Goal: Task Accomplishment & Management: Use online tool/utility

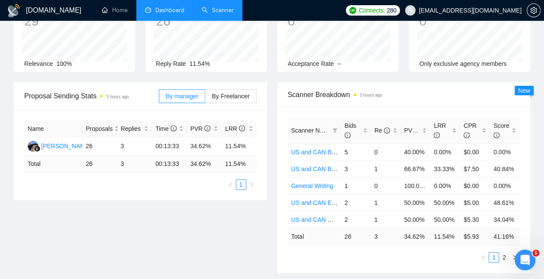
click at [211, 7] on link "Scanner" at bounding box center [218, 9] width 32 height 7
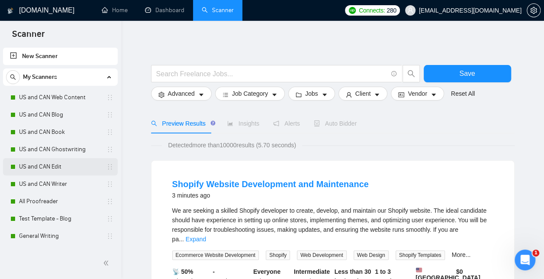
click at [55, 166] on link "US and CAN Edit" at bounding box center [60, 166] width 82 height 17
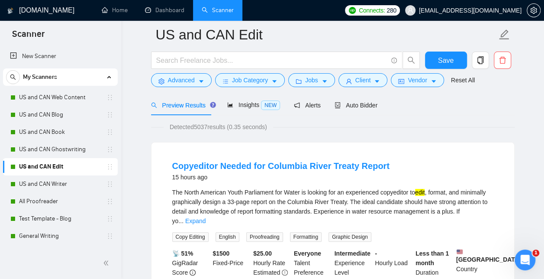
scroll to position [39, 0]
click at [363, 85] on span "Client" at bounding box center [363, 80] width 16 height 10
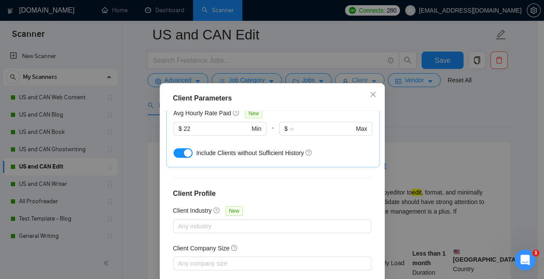
scroll to position [322, 0]
click at [370, 93] on icon "close" at bounding box center [373, 94] width 7 height 7
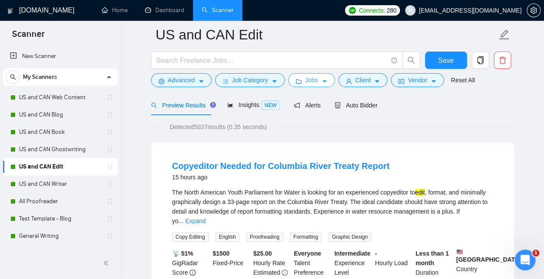
click at [321, 84] on icon "caret-down" at bounding box center [324, 81] width 6 height 6
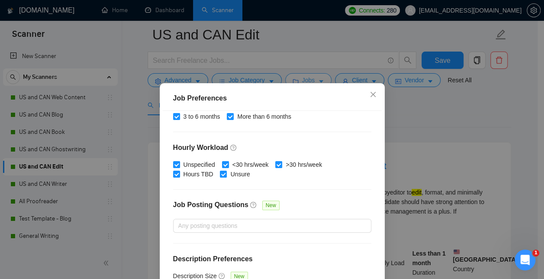
scroll to position [292, 0]
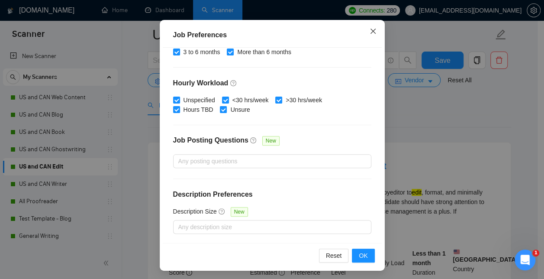
click at [373, 35] on span "Close" at bounding box center [372, 31] width 23 height 23
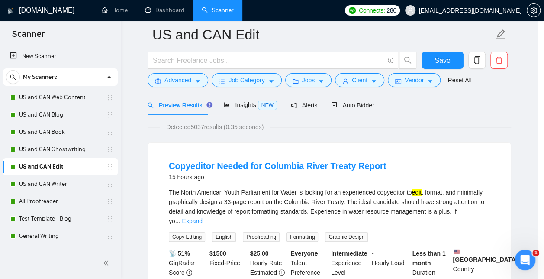
scroll to position [34, 0]
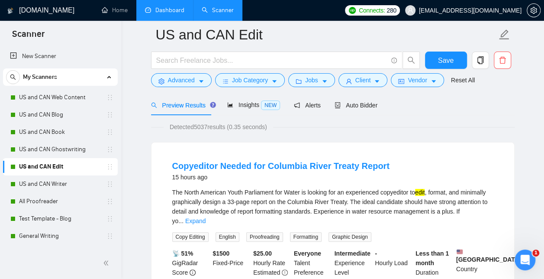
click at [166, 6] on link "Dashboard" at bounding box center [164, 9] width 39 height 7
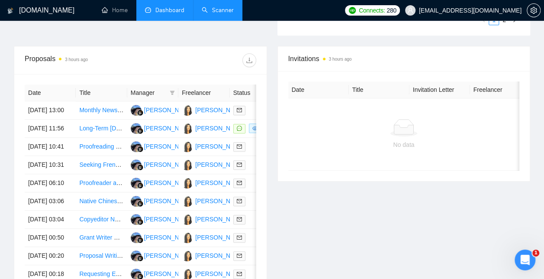
scroll to position [321, 0]
click at [222, 7] on link "Scanner" at bounding box center [218, 9] width 32 height 7
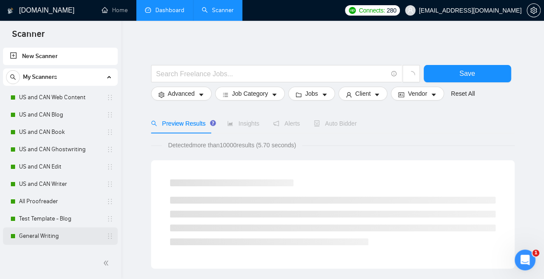
click at [74, 239] on link "General Writing" at bounding box center [60, 235] width 82 height 17
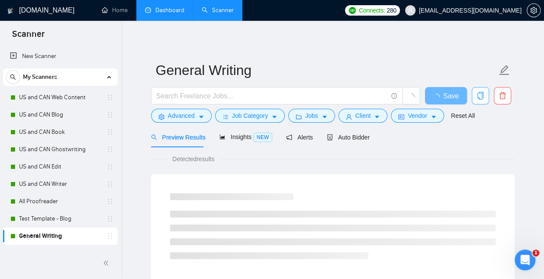
click at [480, 94] on icon "copy" at bounding box center [480, 96] width 8 height 8
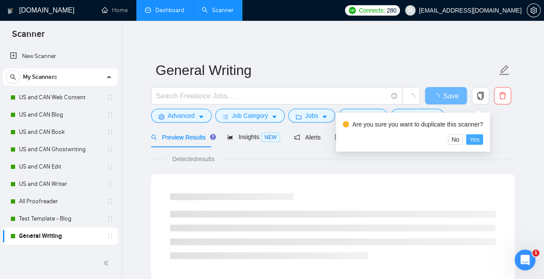
click at [476, 141] on span "Yes" at bounding box center [474, 140] width 10 height 10
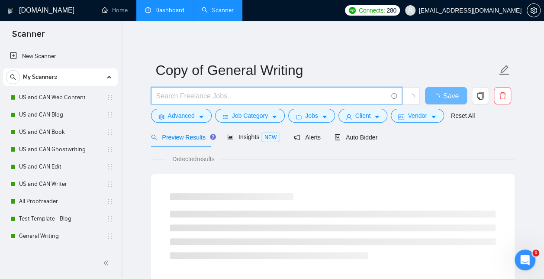
click at [170, 100] on input "text" at bounding box center [271, 95] width 231 height 11
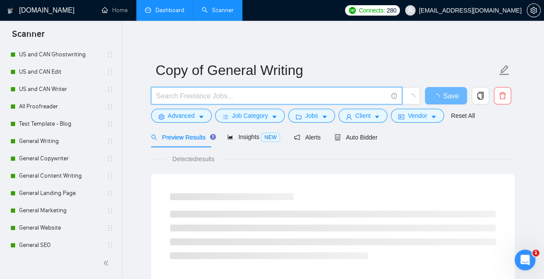
scroll to position [119, 0]
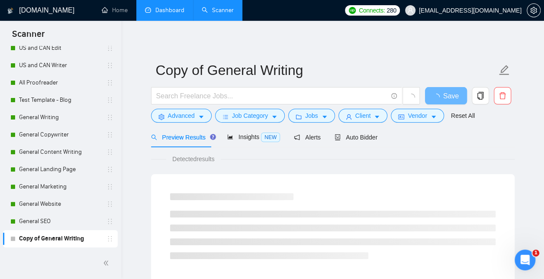
click at [66, 238] on link "Copy of General Writing" at bounding box center [60, 238] width 82 height 17
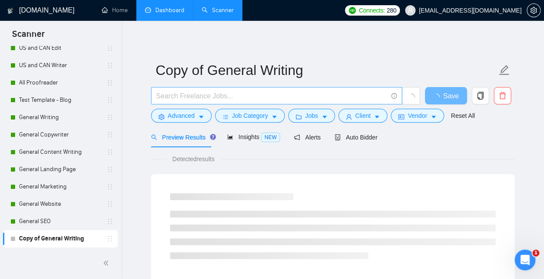
click at [186, 97] on input "text" at bounding box center [271, 95] width 231 height 11
click at [178, 115] on span "Advanced" at bounding box center [181, 116] width 27 height 10
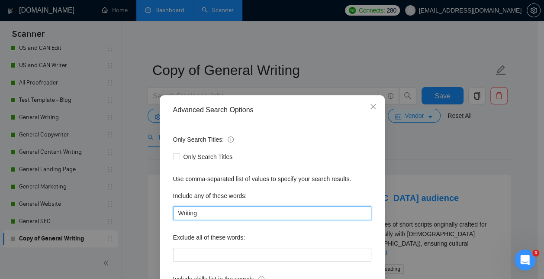
drag, startPoint x: 203, startPoint y: 214, endPoint x: 151, endPoint y: 208, distance: 52.8
click at [151, 208] on div "Advanced Search Options Only Search Titles: Only Search Titles Use comma-separa…" at bounding box center [272, 139] width 544 height 279
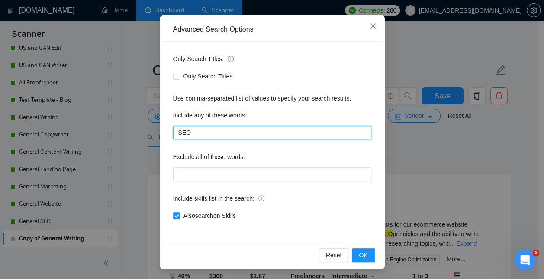
scroll to position [81, 0]
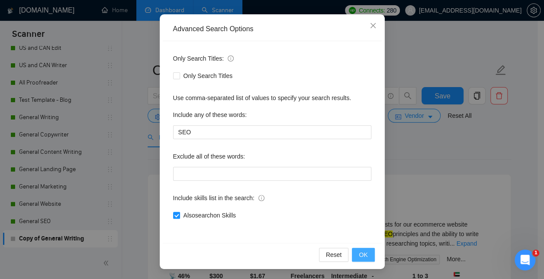
click at [355, 253] on button "OK" at bounding box center [363, 254] width 22 height 14
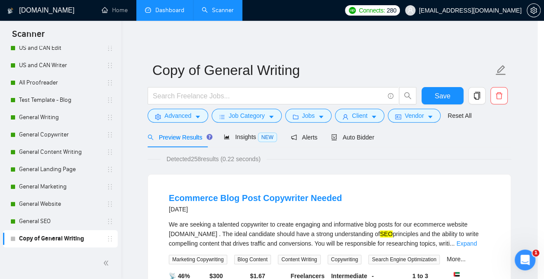
scroll to position [38, 0]
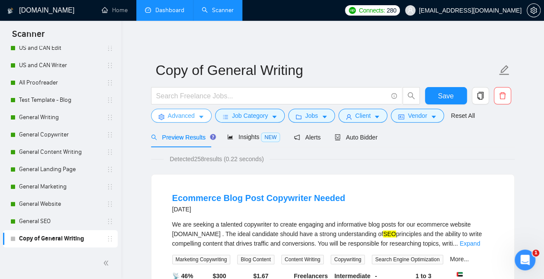
click at [172, 112] on span "Advanced" at bounding box center [181, 116] width 27 height 10
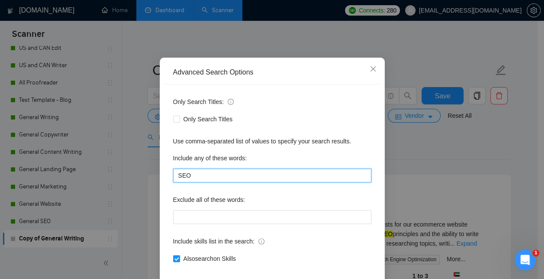
click at [192, 182] on input "SEO" at bounding box center [272, 175] width 198 height 14
type input "S"
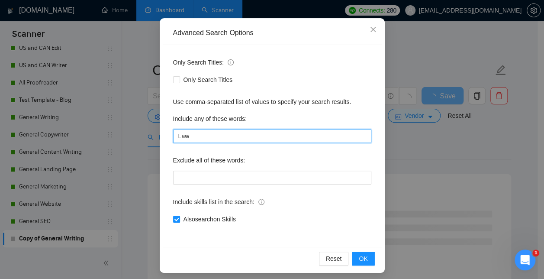
scroll to position [81, 0]
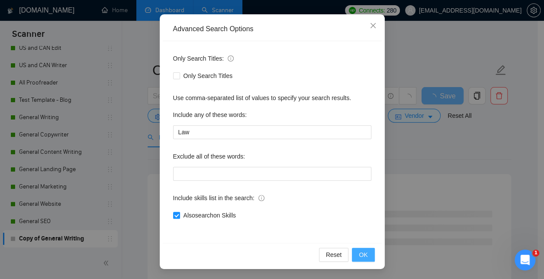
click at [360, 258] on span "OK" at bounding box center [363, 255] width 9 height 10
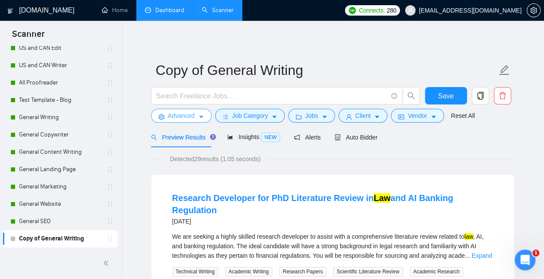
scroll to position [0, 0]
click at [192, 117] on span "Advanced" at bounding box center [181, 116] width 27 height 10
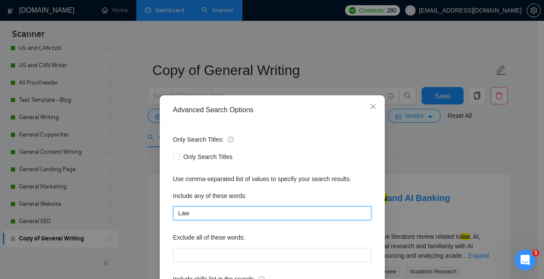
click at [209, 208] on input "Law" at bounding box center [272, 213] width 198 height 14
type input "L"
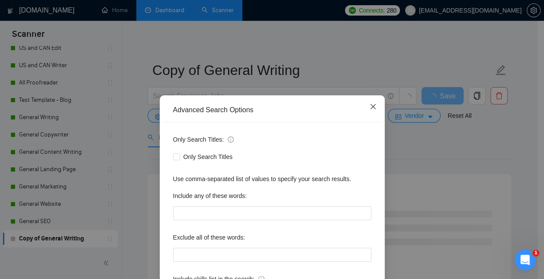
click at [370, 106] on icon "close" at bounding box center [372, 106] width 5 height 5
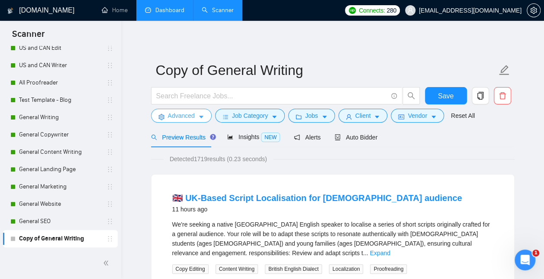
click at [196, 112] on button "Advanced" at bounding box center [181, 116] width 61 height 14
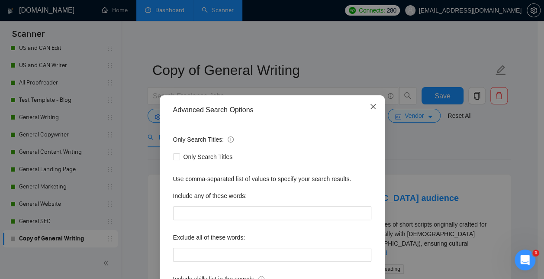
click at [372, 107] on icon "close" at bounding box center [373, 106] width 7 height 7
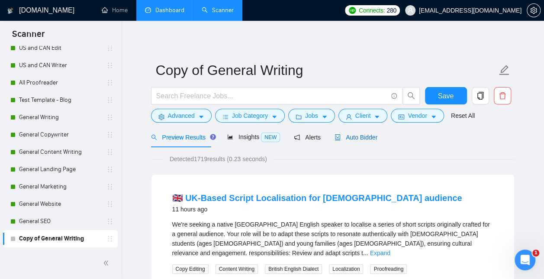
click at [362, 135] on span "Auto Bidder" at bounding box center [355, 137] width 43 height 7
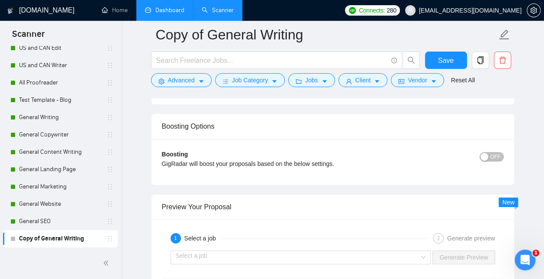
scroll to position [1610, 0]
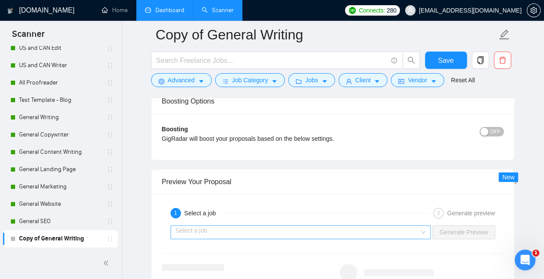
click at [412, 227] on input "search" at bounding box center [298, 231] width 244 height 13
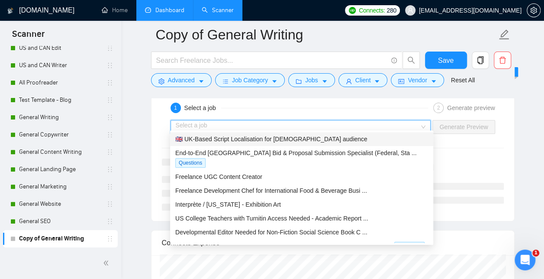
scroll to position [1716, 0]
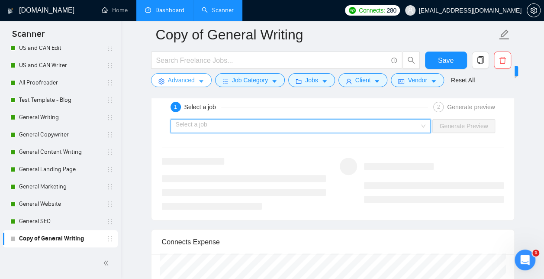
click at [176, 79] on span "Advanced" at bounding box center [181, 80] width 27 height 10
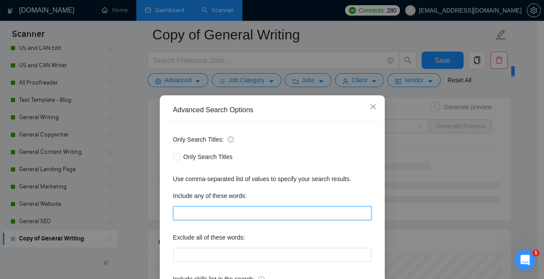
click at [180, 209] on input "text" at bounding box center [272, 213] width 198 height 14
drag, startPoint x: 180, startPoint y: 209, endPoint x: 346, endPoint y: 216, distance: 165.9
click at [346, 216] on input "Legal" at bounding box center [272, 213] width 198 height 14
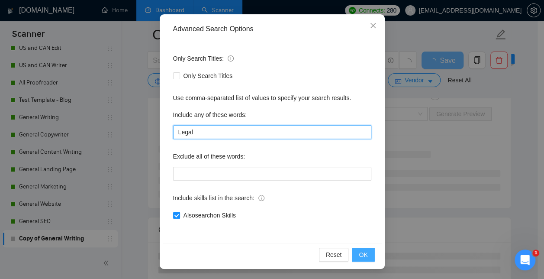
type input "Legal"
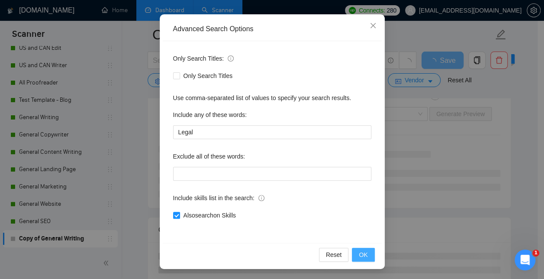
click at [360, 252] on span "OK" at bounding box center [363, 255] width 9 height 10
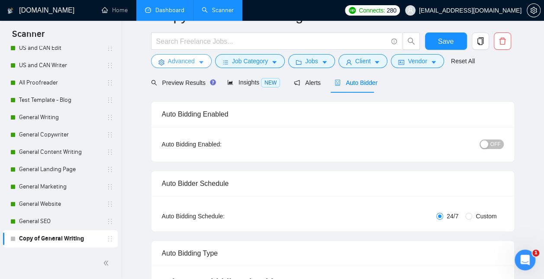
scroll to position [0, 0]
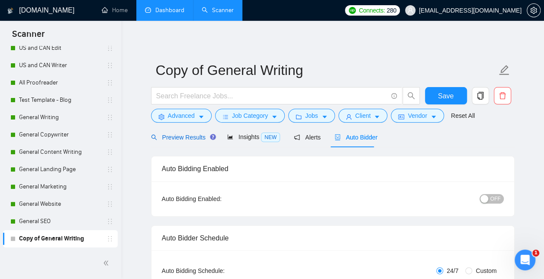
click at [179, 138] on span "Preview Results" at bounding box center [182, 137] width 62 height 7
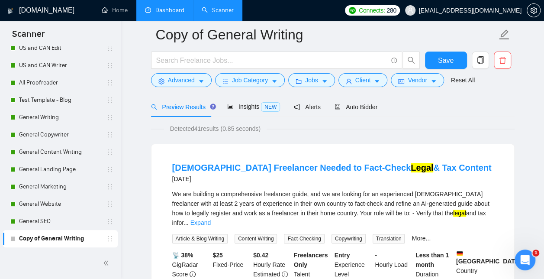
scroll to position [91, 0]
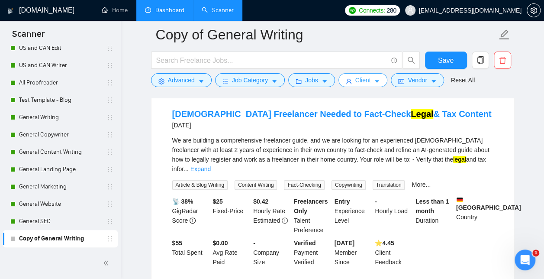
click at [363, 80] on span "Client" at bounding box center [363, 80] width 16 height 10
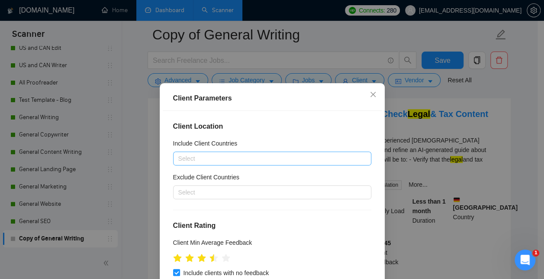
click at [273, 158] on div at bounding box center [267, 158] width 185 height 10
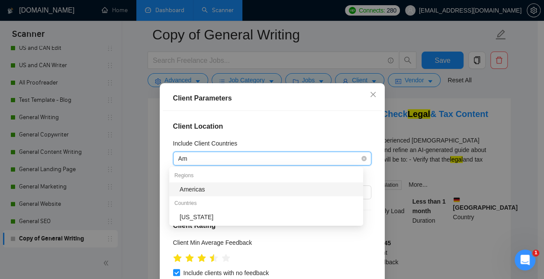
type input "A"
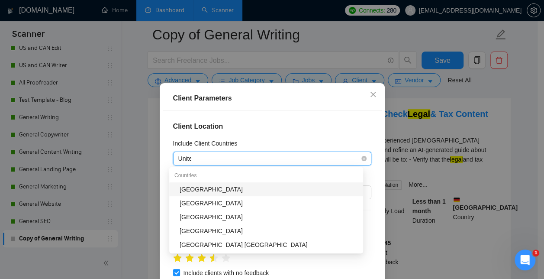
type input "United"
click at [228, 192] on div "[GEOGRAPHIC_DATA]" at bounding box center [269, 189] width 178 height 10
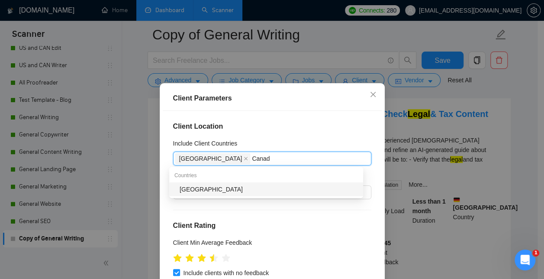
type input "[GEOGRAPHIC_DATA]"
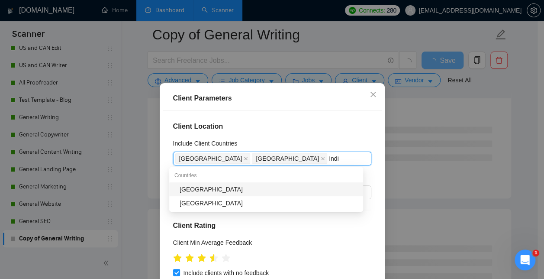
type input "[GEOGRAPHIC_DATA]"
click at [228, 192] on div "[GEOGRAPHIC_DATA]" at bounding box center [269, 189] width 178 height 10
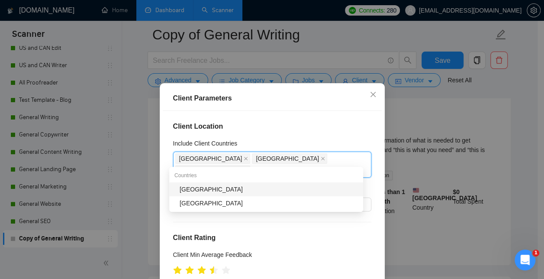
type input "[GEOGRAPHIC_DATA]"
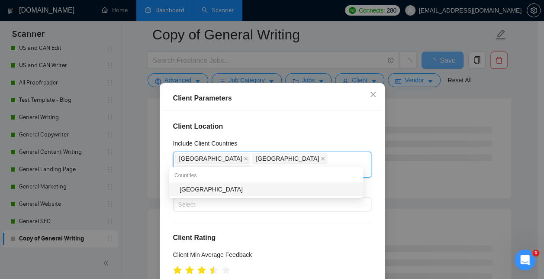
click at [228, 192] on div "[GEOGRAPHIC_DATA]" at bounding box center [269, 189] width 178 height 10
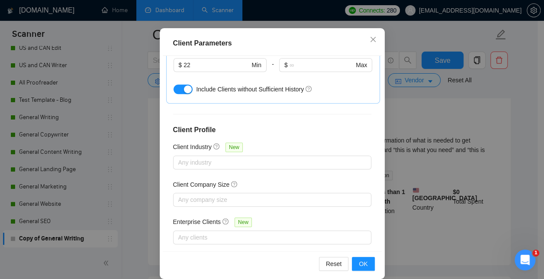
scroll to position [65, 0]
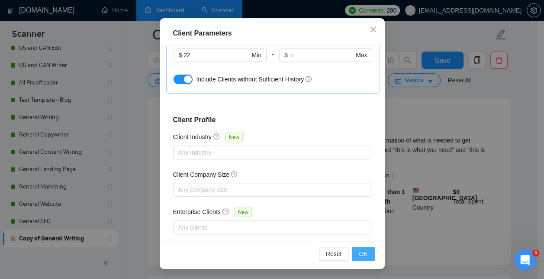
click at [363, 255] on span "OK" at bounding box center [363, 254] width 9 height 10
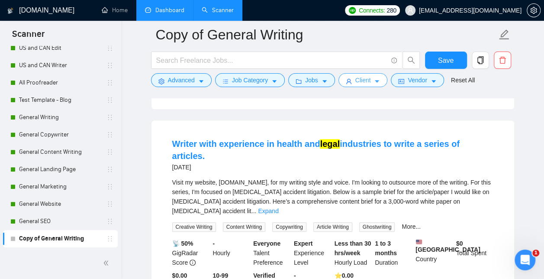
scroll to position [247, 0]
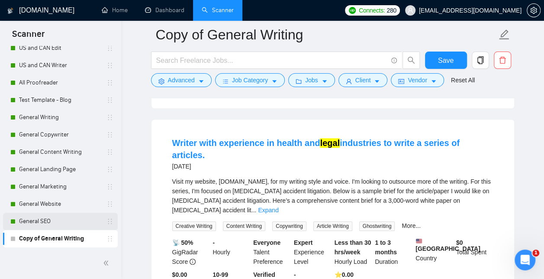
click at [46, 221] on link "General SEO" at bounding box center [60, 220] width 82 height 17
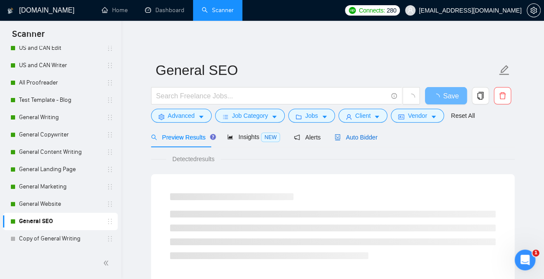
click at [359, 141] on div "Auto Bidder" at bounding box center [355, 137] width 43 height 10
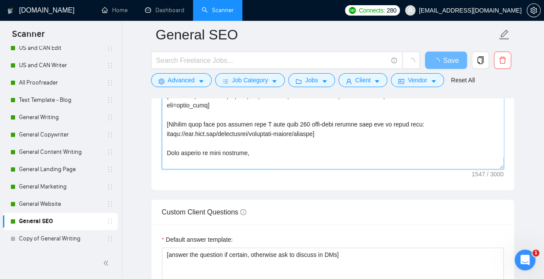
scroll to position [1247, 0]
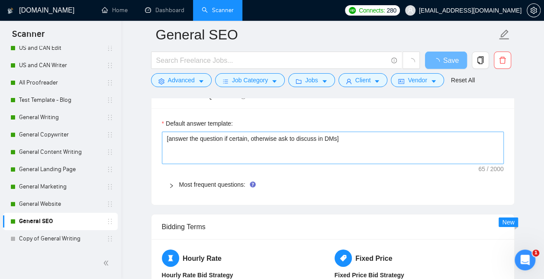
drag, startPoint x: 166, startPoint y: 143, endPoint x: 348, endPoint y: 139, distance: 182.6
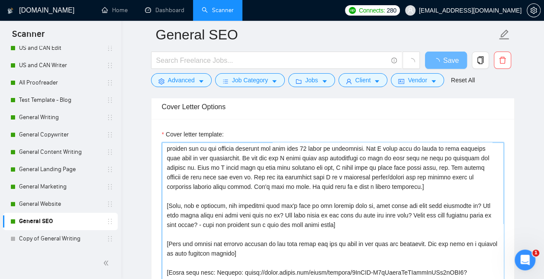
scroll to position [38, 0]
